Goal: Task Accomplishment & Management: Use online tool/utility

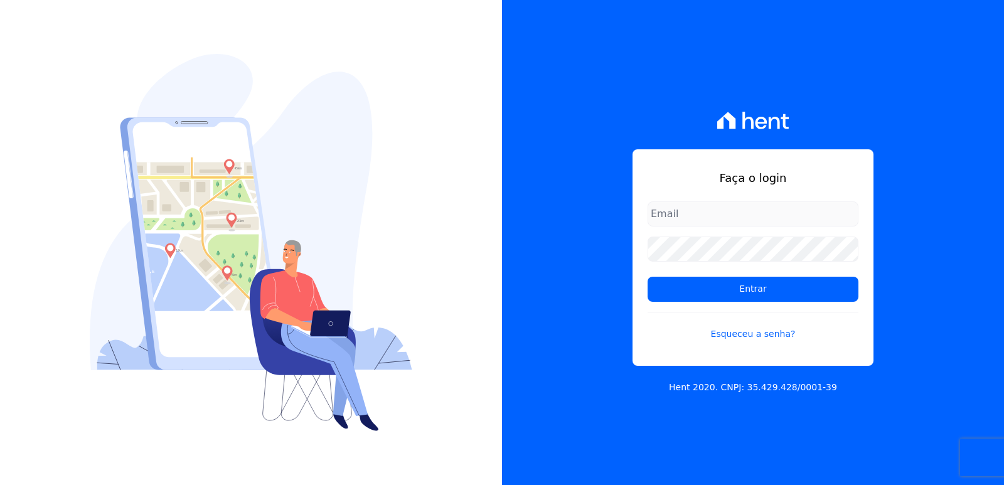
click at [696, 220] on input "email" at bounding box center [753, 214] width 211 height 25
type input "rodrigo@loulycaixe.com.br"
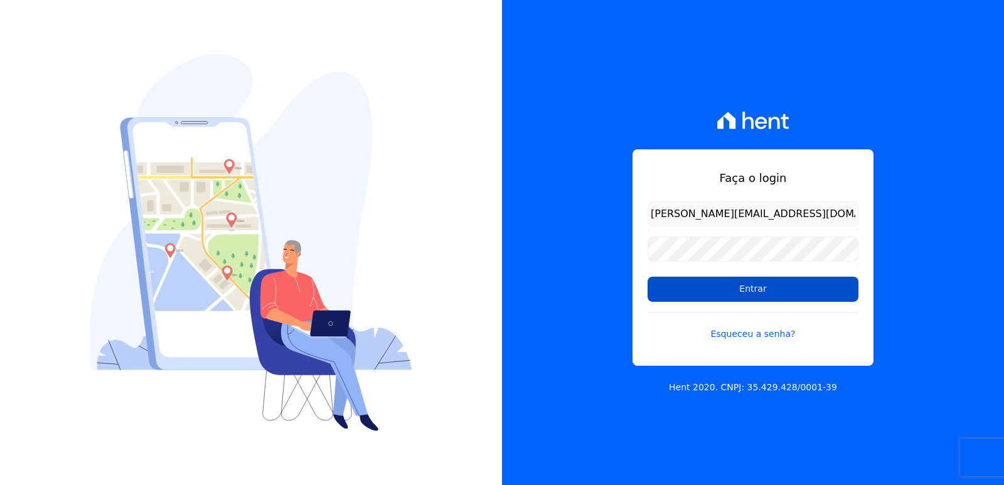
click at [729, 283] on input "Entrar" at bounding box center [753, 289] width 211 height 25
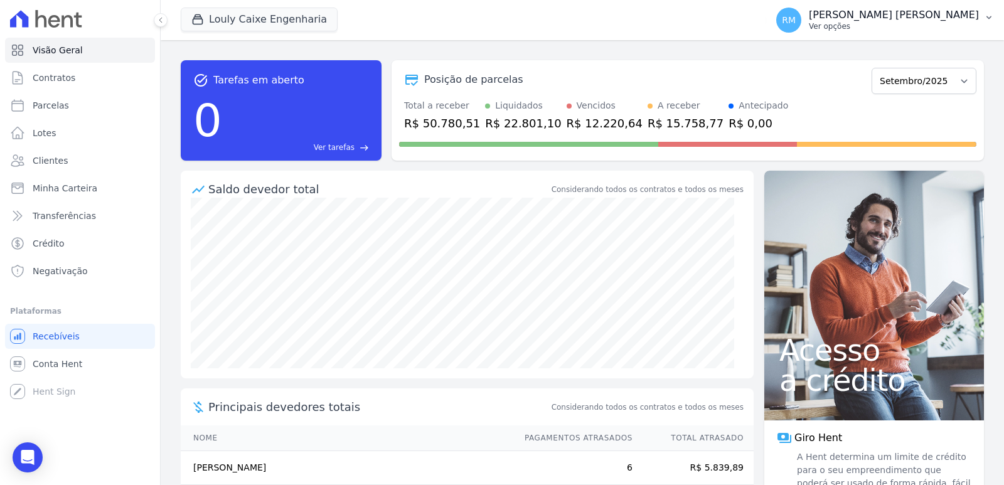
click at [886, 23] on p "Ver opções" at bounding box center [894, 26] width 170 height 10
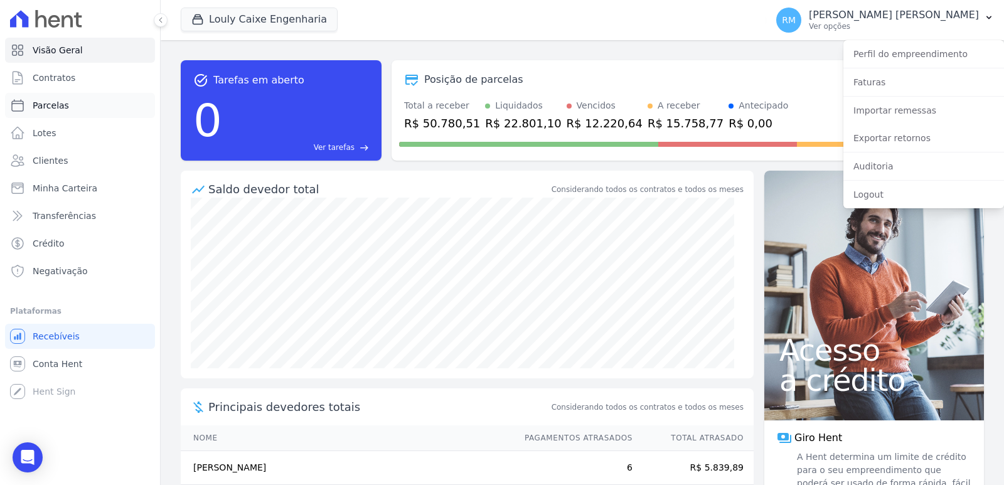
click at [58, 102] on span "Parcelas" at bounding box center [51, 105] width 36 height 13
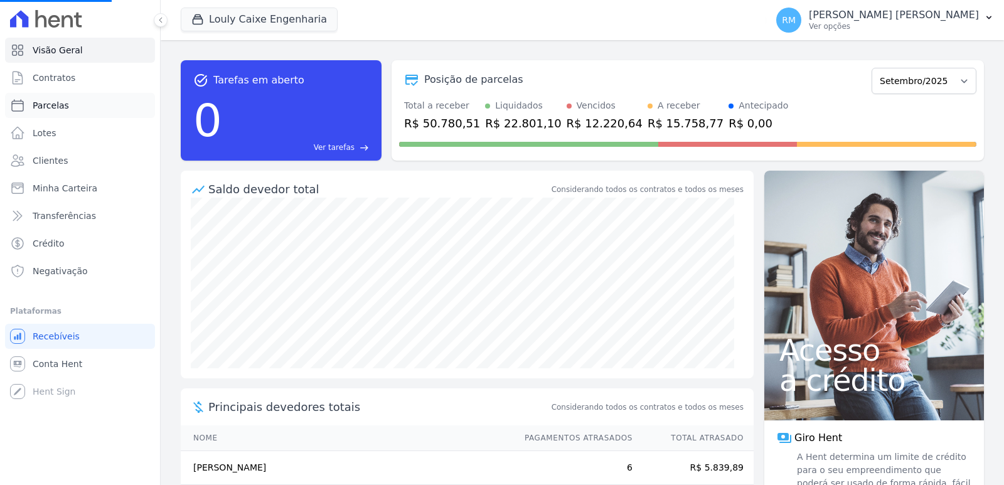
select select
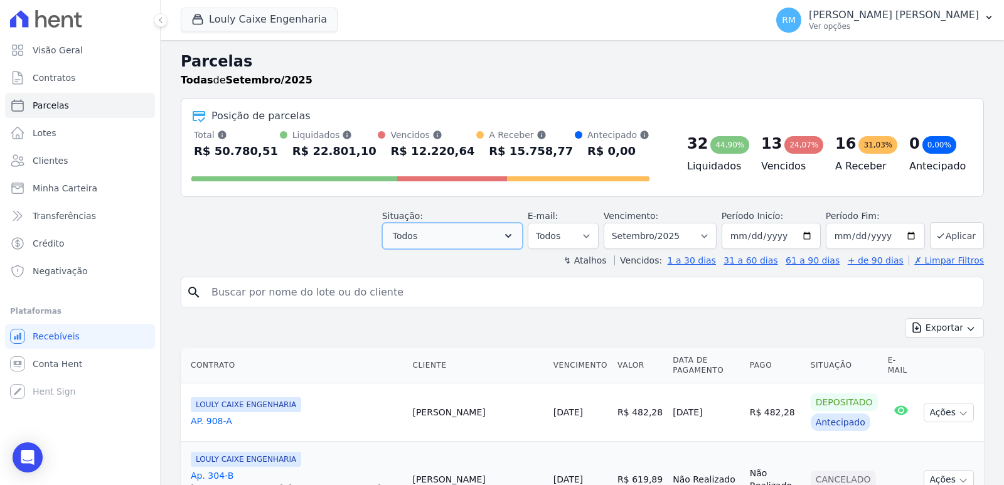
click at [512, 236] on icon "button" at bounding box center [508, 236] width 6 height 4
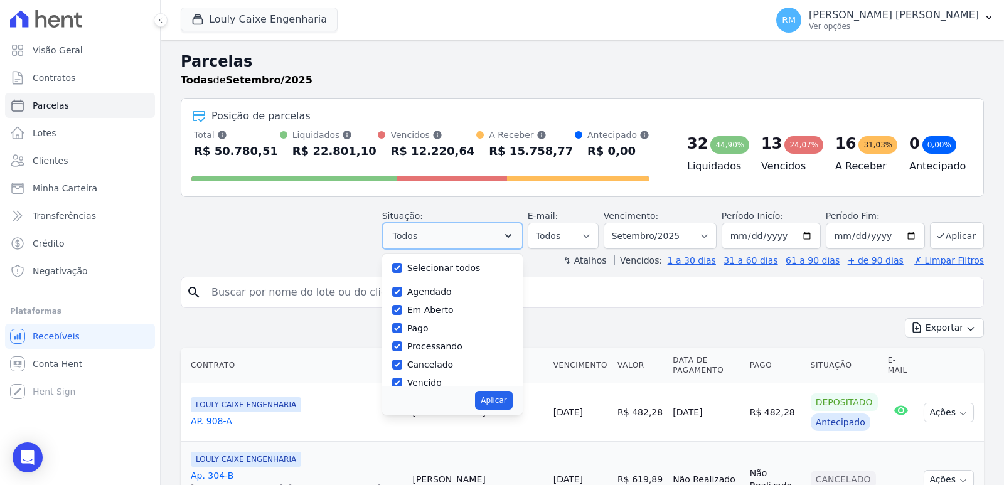
click at [512, 236] on icon "button" at bounding box center [508, 236] width 6 height 4
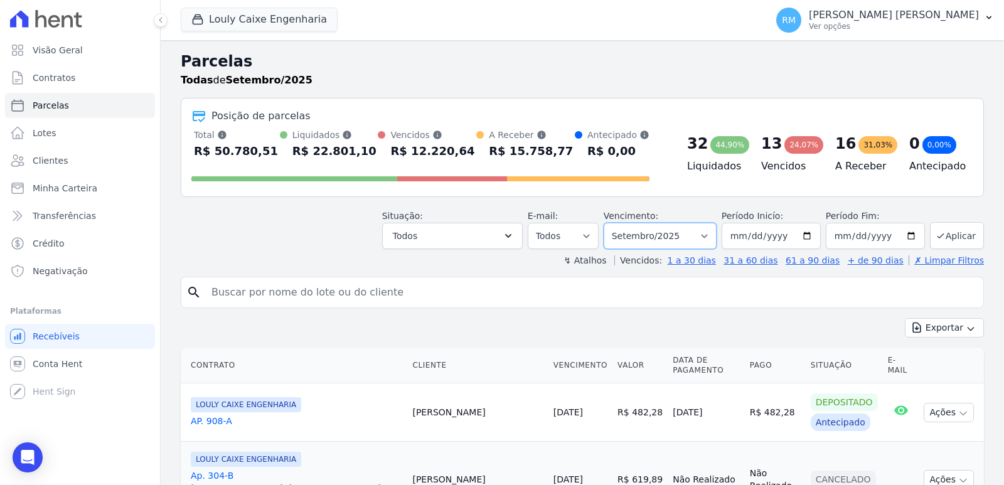
click at [711, 234] on select "Filtrar por período ──────── Todos os meses Setembro/2024 Outubro/2024 Novembro…" at bounding box center [660, 236] width 113 height 26
click at [612, 223] on select "Filtrar por período ──────── Todos os meses Setembro/2024 Outubro/2024 Novembro…" at bounding box center [660, 236] width 113 height 26
click at [955, 234] on button "Aplicar" at bounding box center [957, 235] width 54 height 27
select select
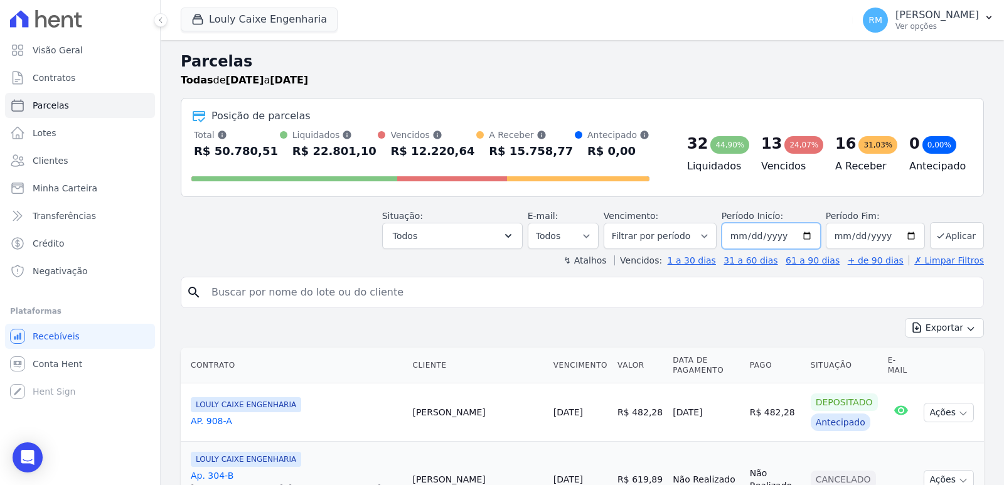
click at [806, 238] on input "[DATE]" at bounding box center [771, 236] width 99 height 26
type input "2025-08-01"
click at [963, 232] on button "Aplicar" at bounding box center [957, 235] width 54 height 27
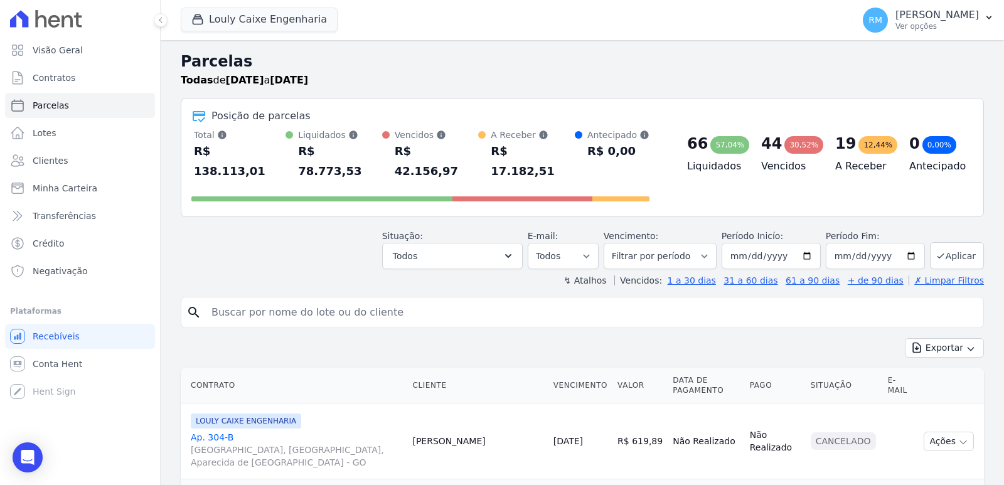
select select
click at [826, 65] on h2 "Parcelas" at bounding box center [583, 61] width 804 height 23
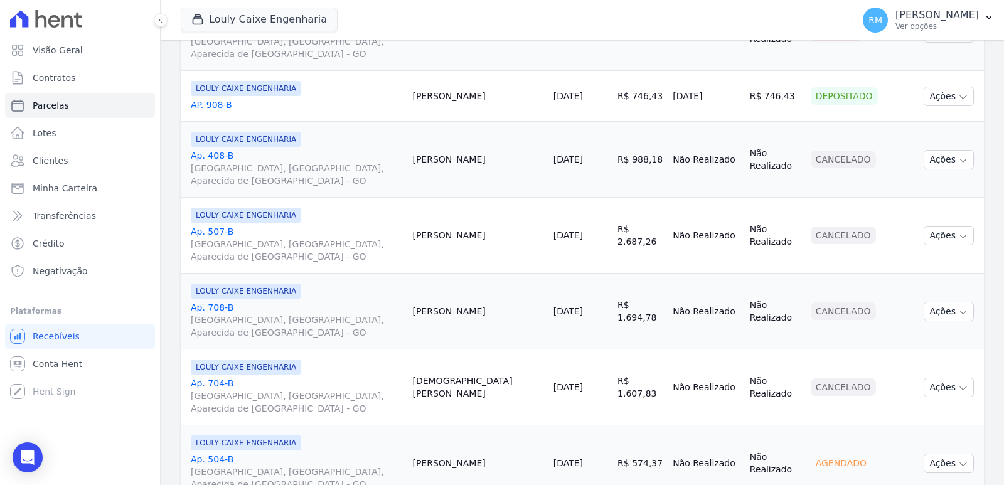
scroll to position [1752, 0]
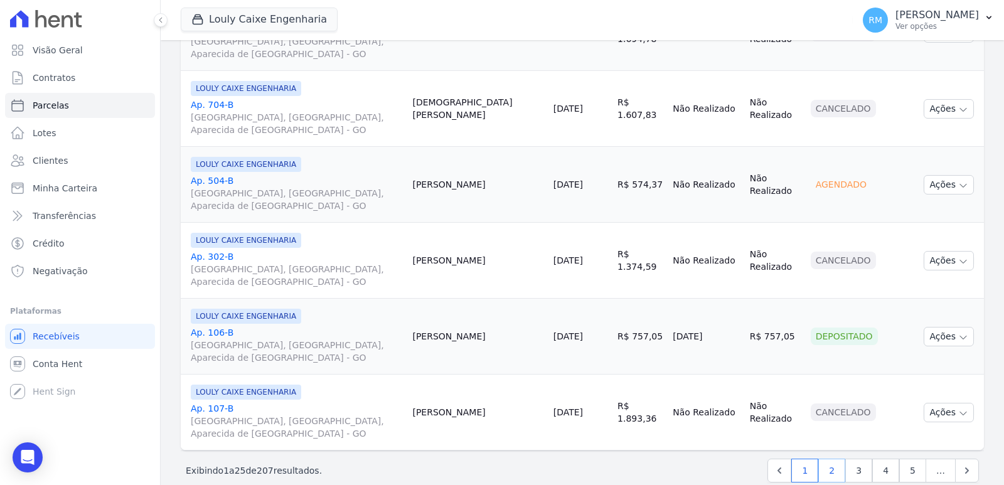
click at [820, 459] on link "2" at bounding box center [832, 471] width 27 height 24
select select
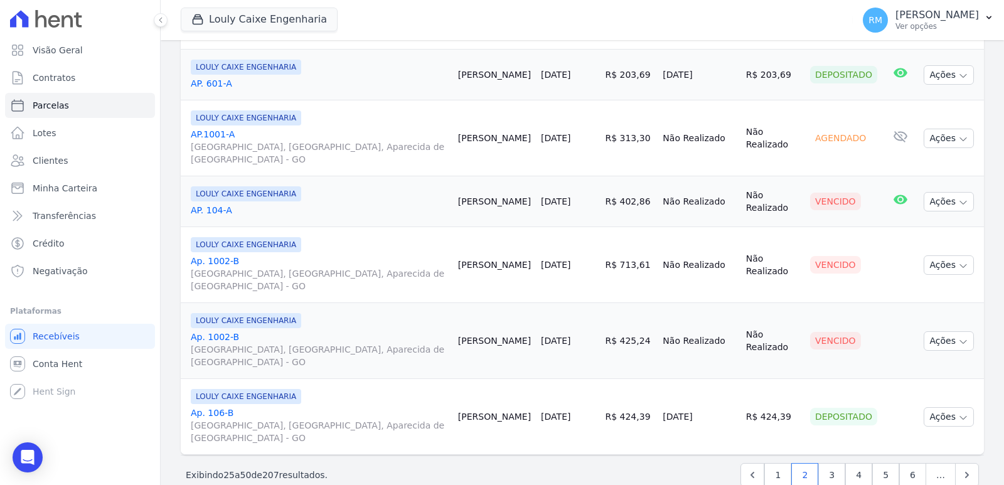
scroll to position [1701, 0]
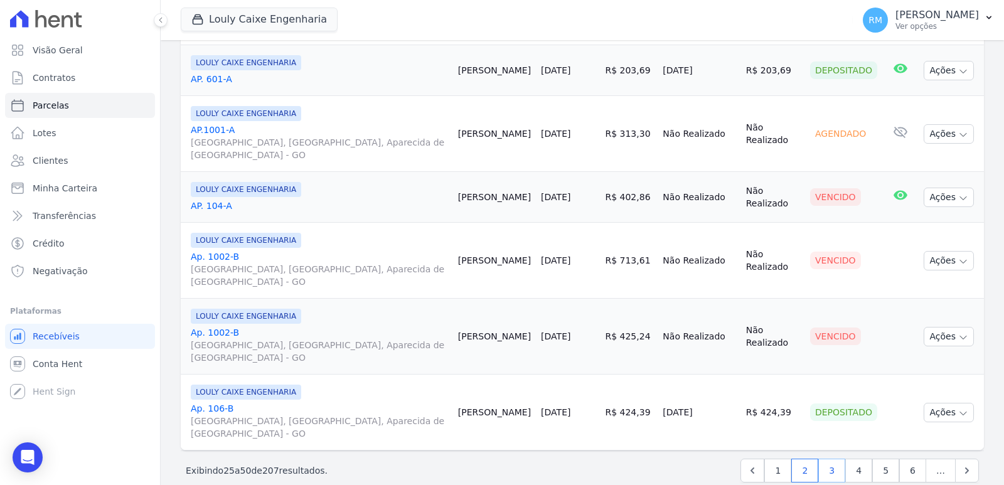
click at [827, 459] on link "3" at bounding box center [832, 471] width 27 height 24
select select
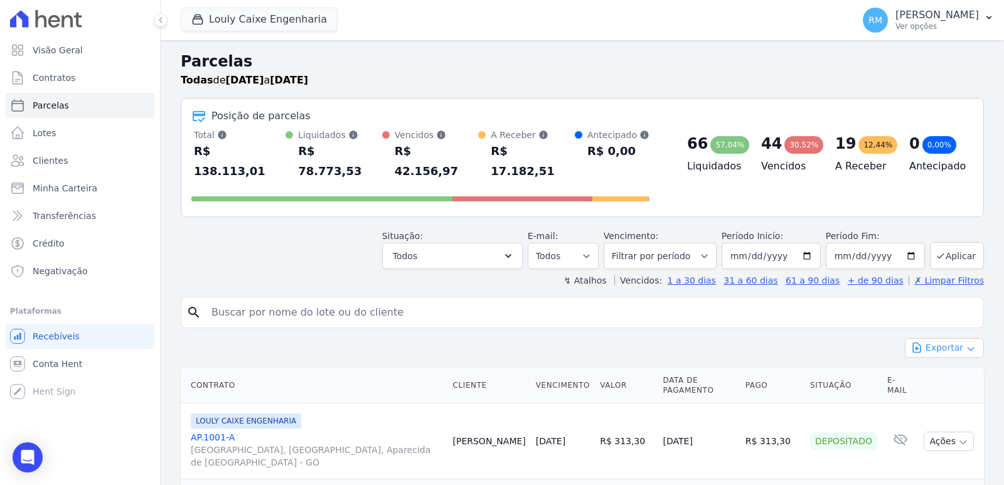
click at [942, 338] on button "Exportar" at bounding box center [944, 347] width 79 height 19
click at [937, 372] on span "Exportar PDF" at bounding box center [944, 378] width 66 height 13
